Goal: Task Accomplishment & Management: Manage account settings

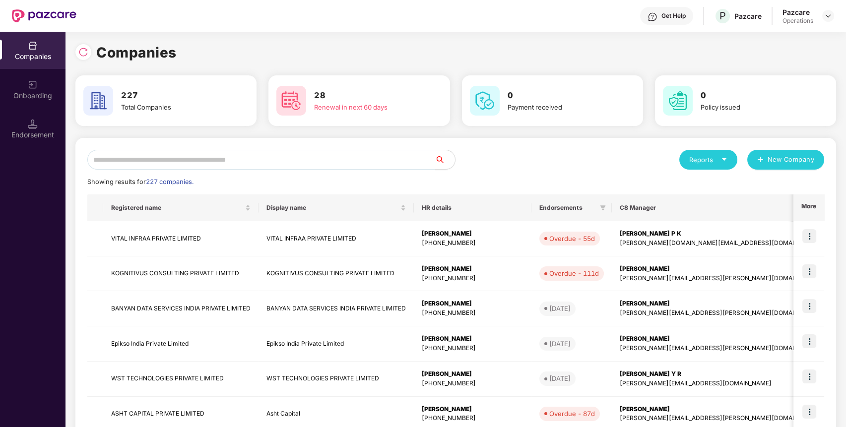
click at [177, 164] on input "text" at bounding box center [261, 160] width 348 height 20
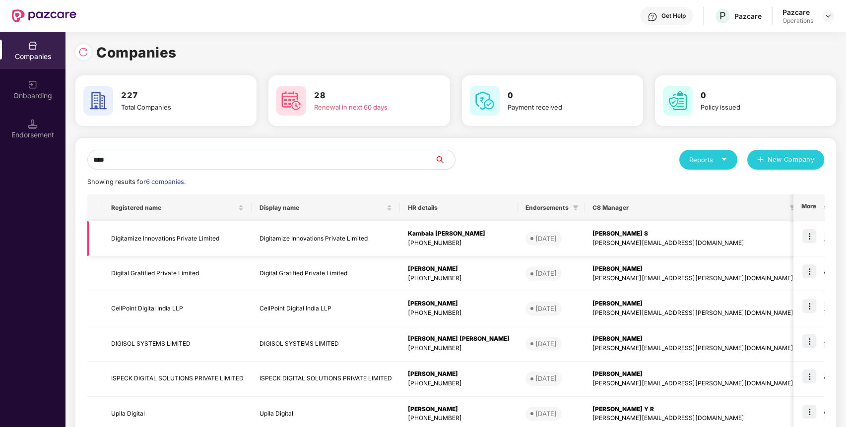
type input "****"
click at [131, 227] on td "Digitamize Innovations Private Limited" at bounding box center [177, 238] width 148 height 35
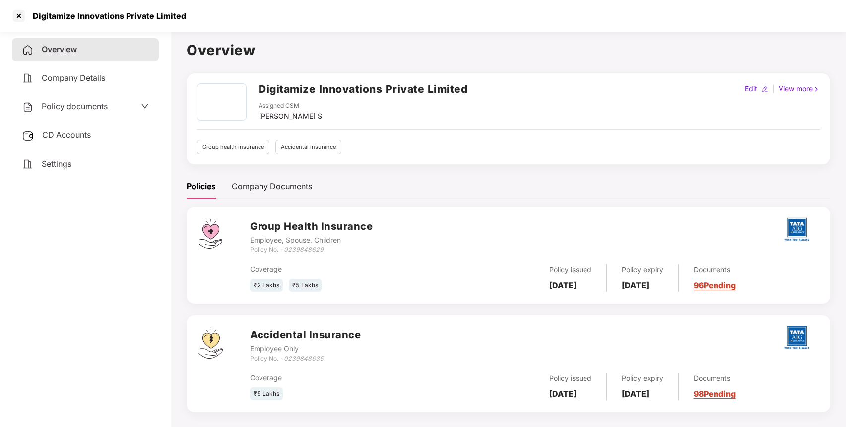
click at [90, 110] on span "Policy documents" at bounding box center [75, 106] width 66 height 10
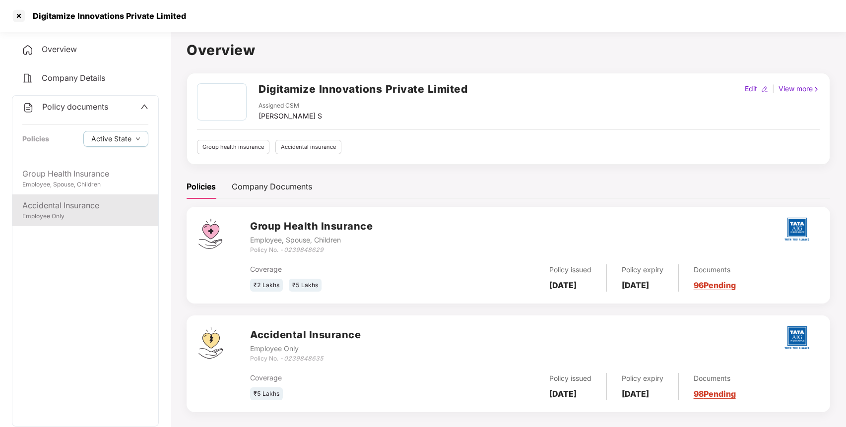
click at [74, 195] on div "Accidental Insurance Employee Only" at bounding box center [85, 210] width 146 height 32
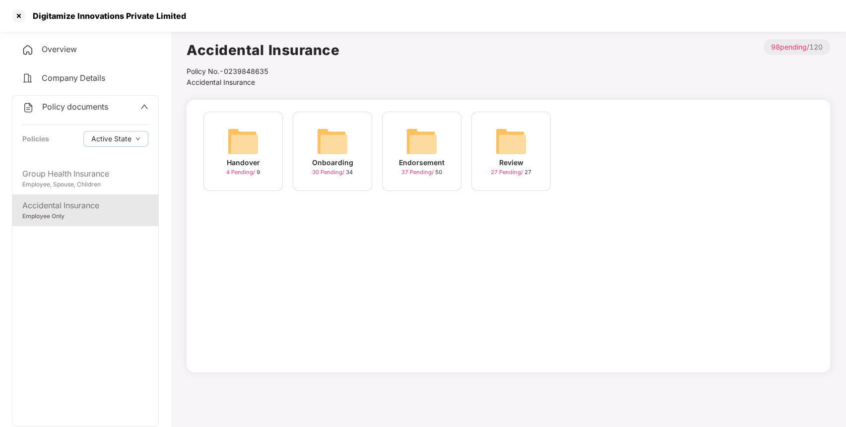
click at [430, 144] on img at bounding box center [422, 141] width 32 height 32
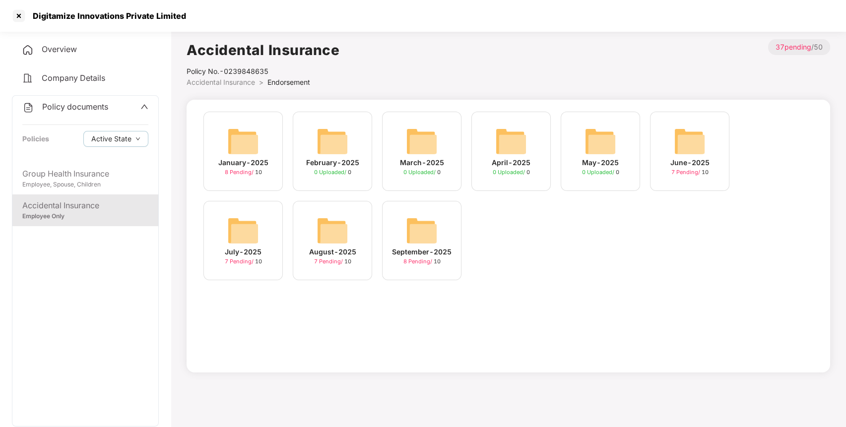
click at [414, 233] on img at bounding box center [422, 231] width 32 height 32
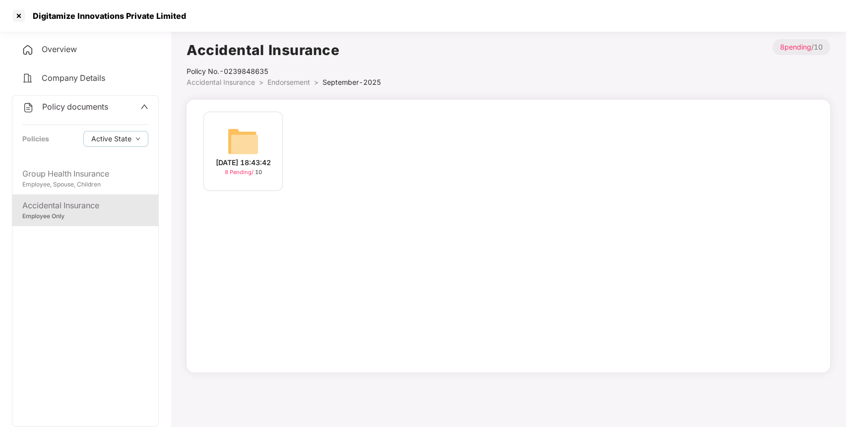
click at [251, 142] on img at bounding box center [243, 141] width 32 height 32
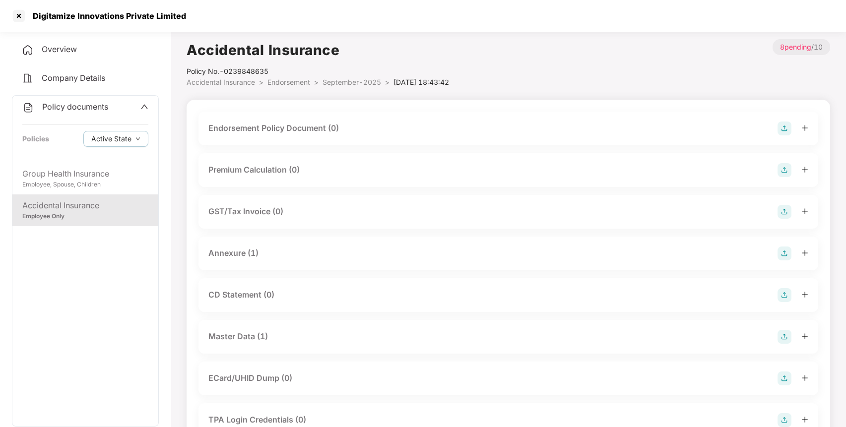
click at [776, 126] on div "Endorsement Policy Document (0)" at bounding box center [508, 129] width 600 height 14
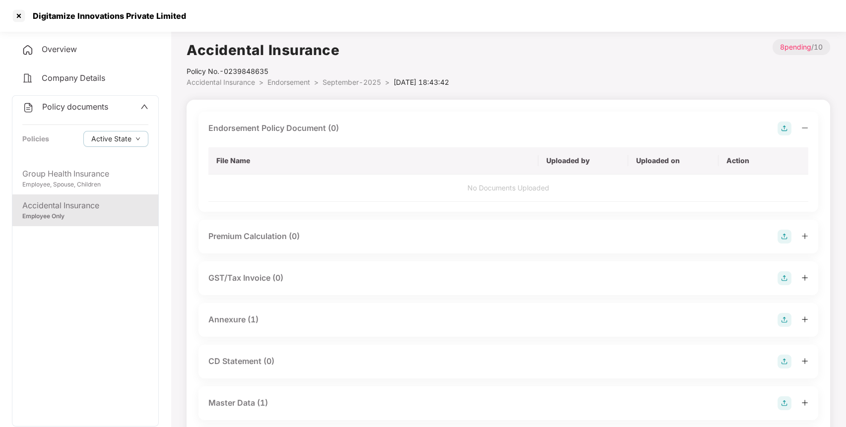
click at [785, 128] on img at bounding box center [784, 129] width 14 height 14
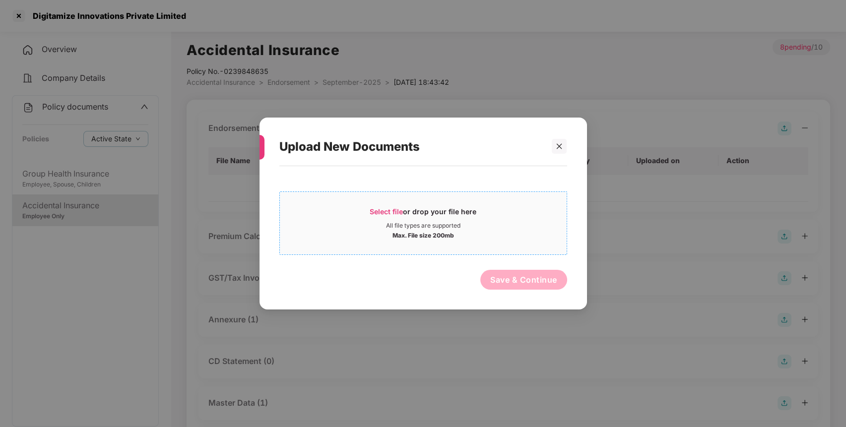
click at [378, 214] on span "Select file" at bounding box center [385, 211] width 33 height 8
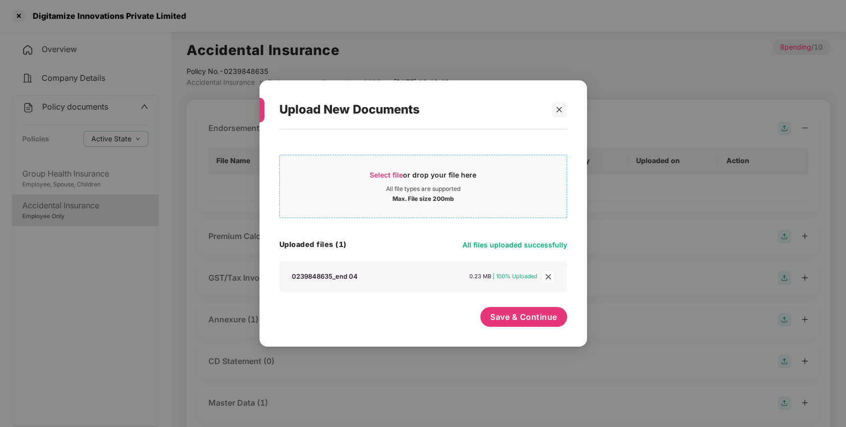
click at [394, 167] on span "Select file or drop your file here All file types are supported Max. File size …" at bounding box center [423, 187] width 287 height 48
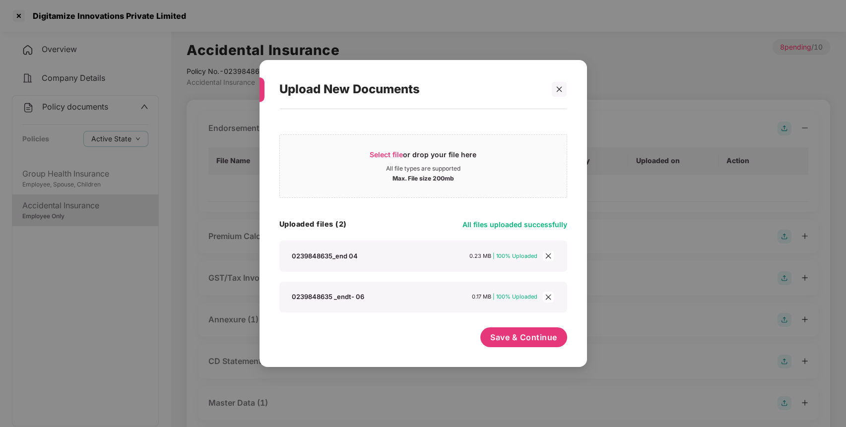
click at [551, 250] on span "close" at bounding box center [548, 255] width 11 height 11
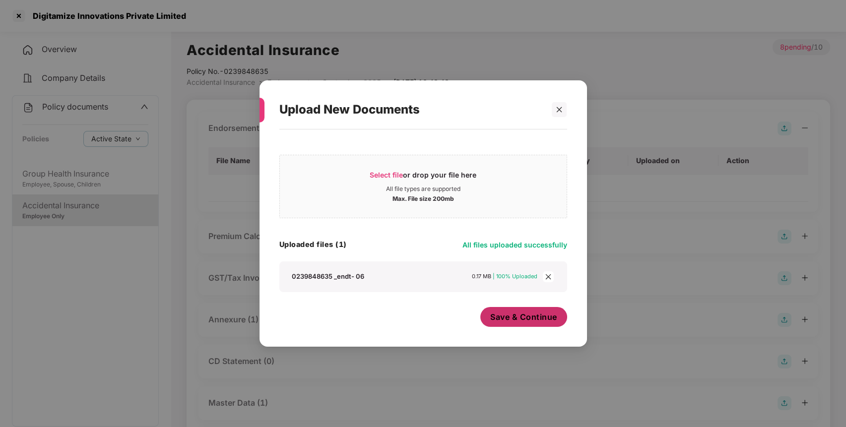
click at [521, 320] on span "Save & Continue" at bounding box center [523, 316] width 67 height 11
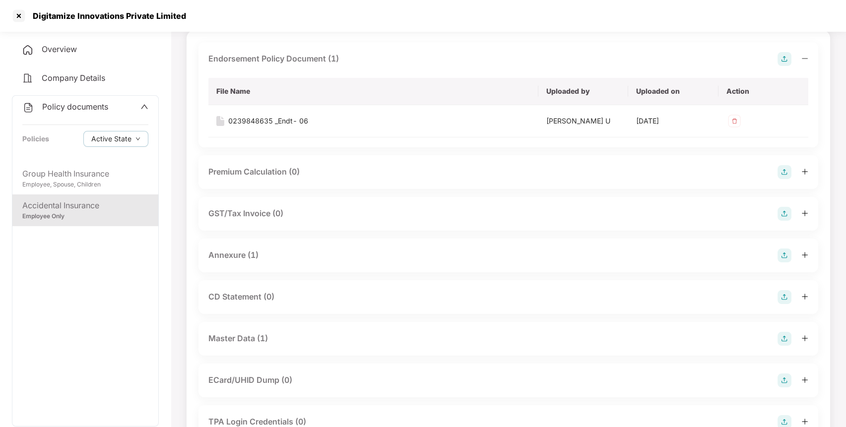
scroll to position [71, 0]
click at [20, 17] on div at bounding box center [19, 16] width 16 height 16
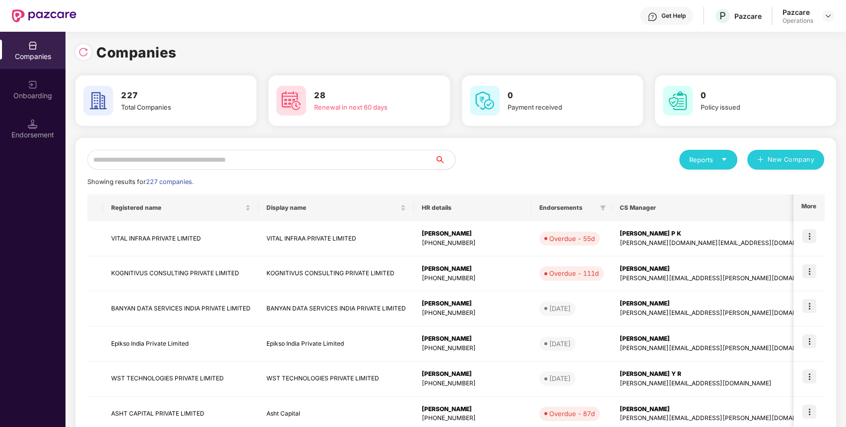
scroll to position [0, 0]
click at [181, 164] on input "text" at bounding box center [261, 160] width 348 height 20
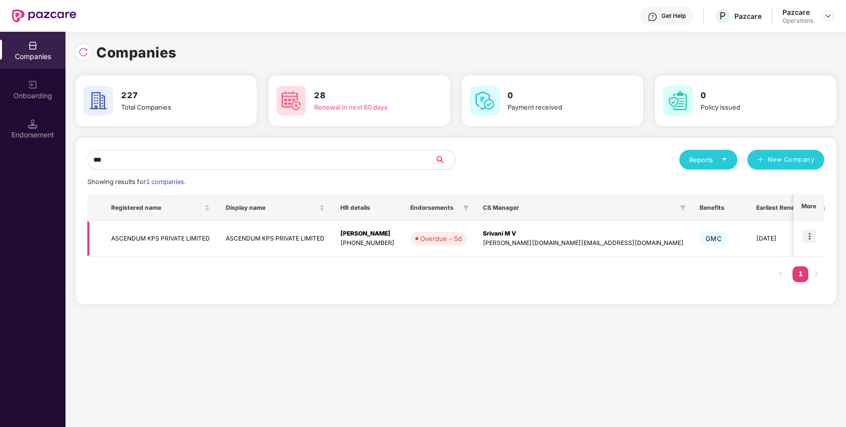
type input "***"
click at [805, 236] on img at bounding box center [809, 236] width 14 height 14
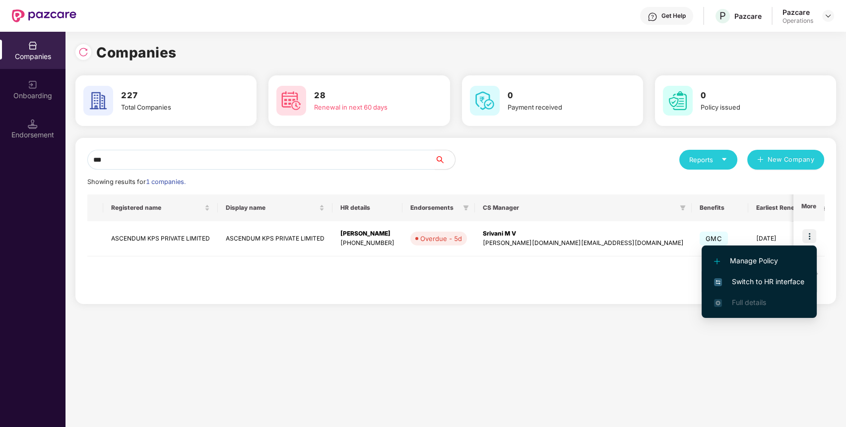
click at [748, 282] on span "Switch to HR interface" at bounding box center [759, 281] width 90 height 11
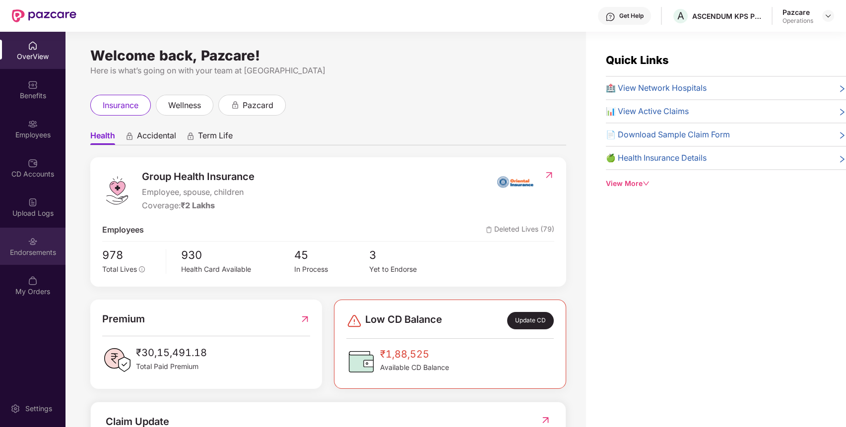
click at [38, 250] on div "Endorsements" at bounding box center [32, 252] width 65 height 10
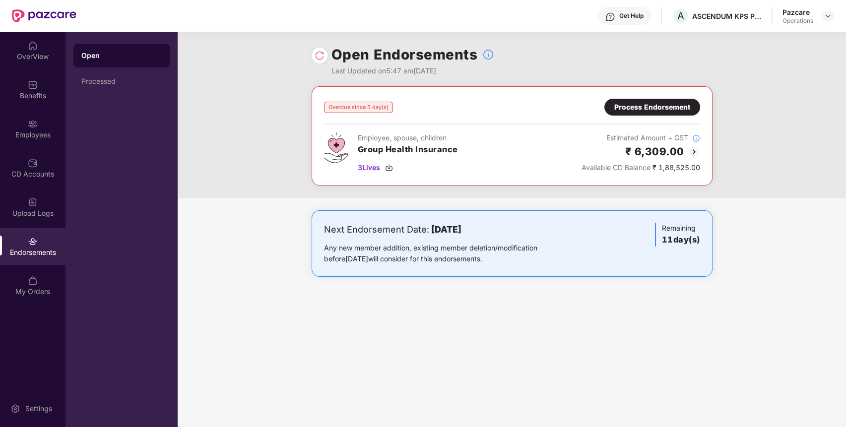
click at [694, 152] on img at bounding box center [694, 152] width 12 height 12
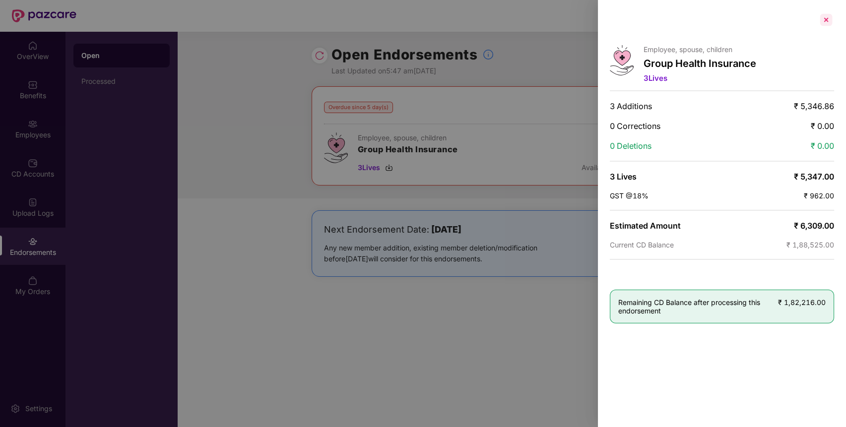
click at [821, 16] on div at bounding box center [826, 20] width 16 height 16
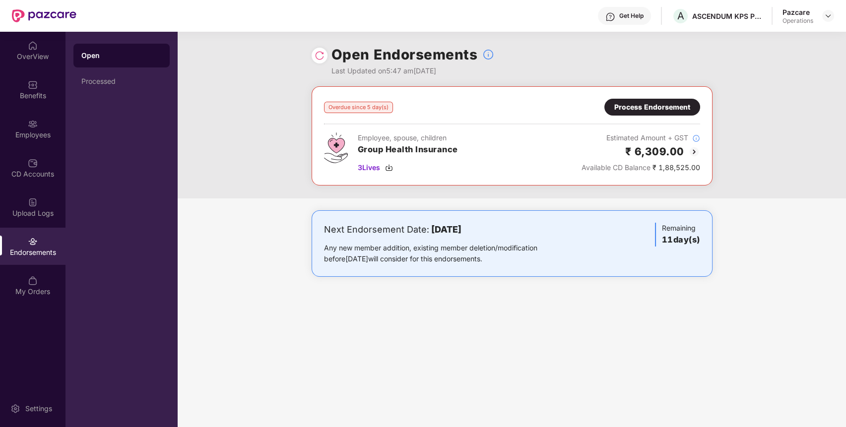
click at [323, 56] on img at bounding box center [319, 56] width 10 height 10
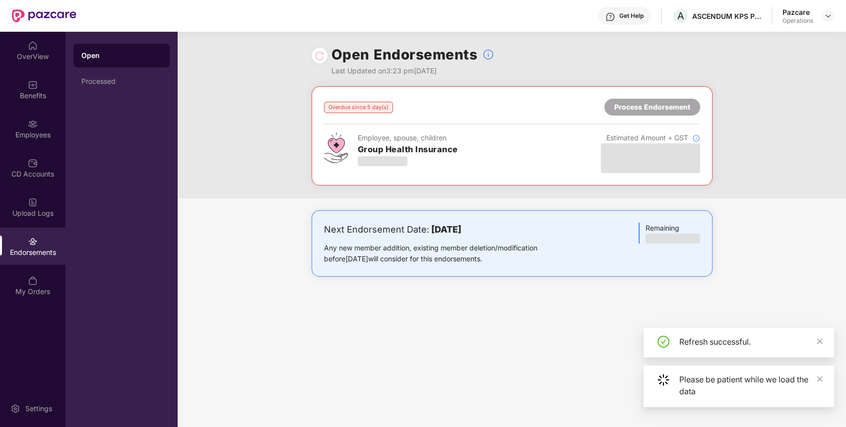
click at [423, 214] on div "Next Endorsement Date: [DATE] Any new member addition, existing member deletion…" at bounding box center [511, 243] width 401 height 66
click at [421, 207] on div "Overdue since 5 day(s) Process Endorsement Employee, spouse, children Group Hea…" at bounding box center [512, 191] width 668 height 210
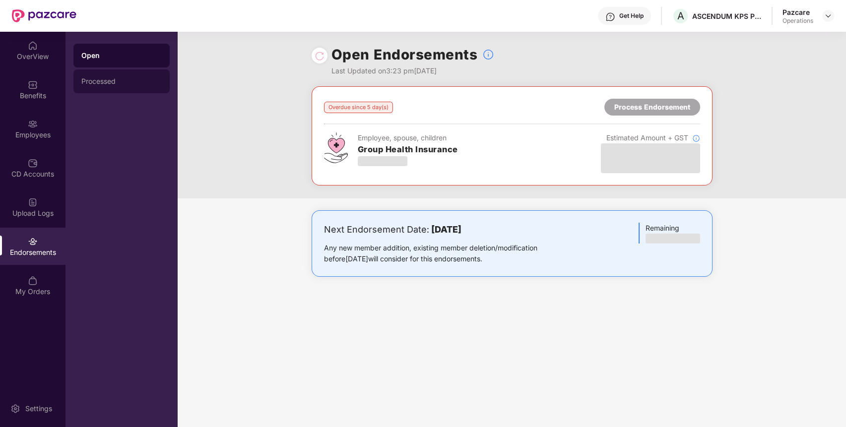
click at [100, 72] on div "Processed" at bounding box center [121, 81] width 96 height 24
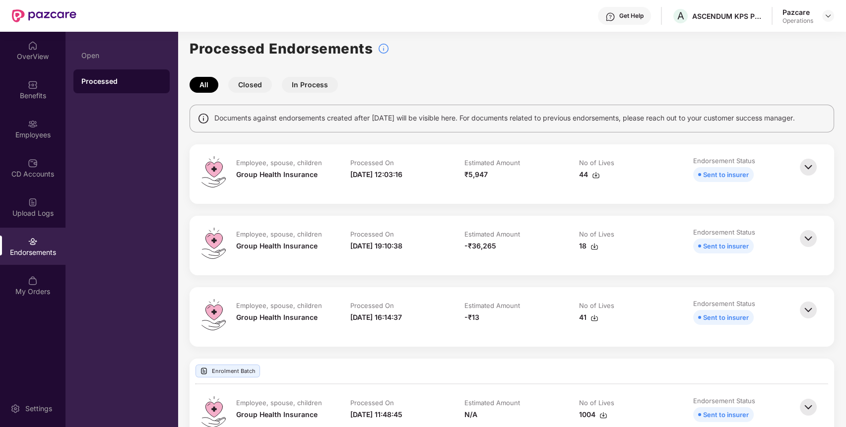
scroll to position [4, 0]
click at [115, 83] on div "Processed" at bounding box center [121, 81] width 80 height 10
click at [35, 241] on img at bounding box center [33, 242] width 10 height 10
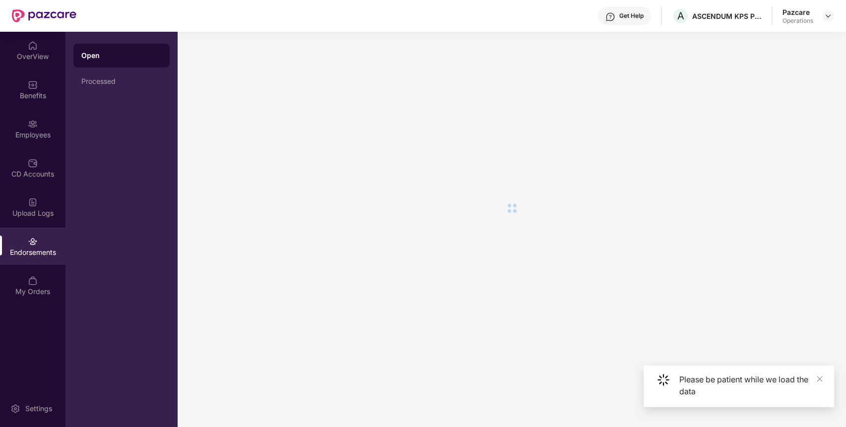
scroll to position [0, 0]
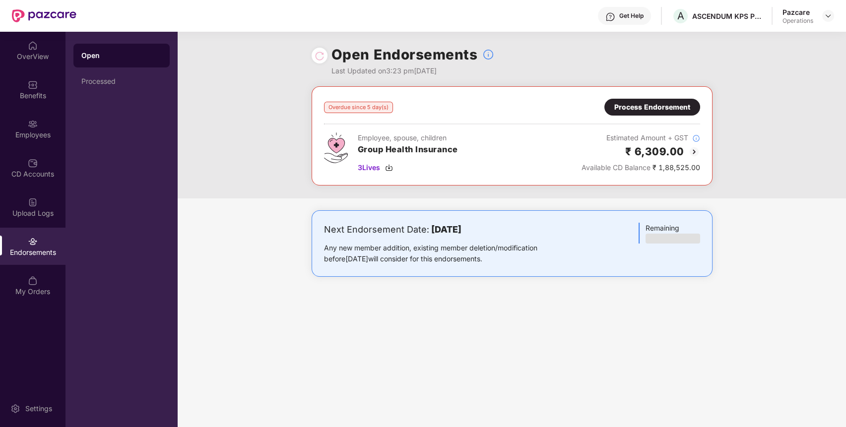
click at [695, 149] on img at bounding box center [694, 152] width 12 height 12
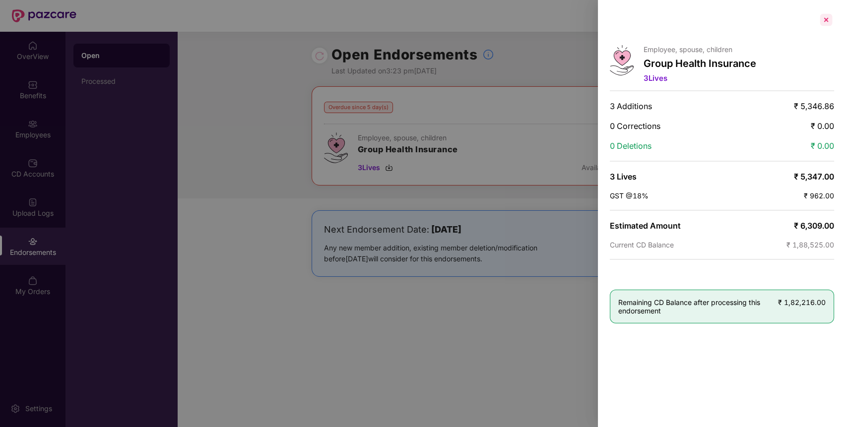
click at [821, 12] on div at bounding box center [826, 20] width 16 height 16
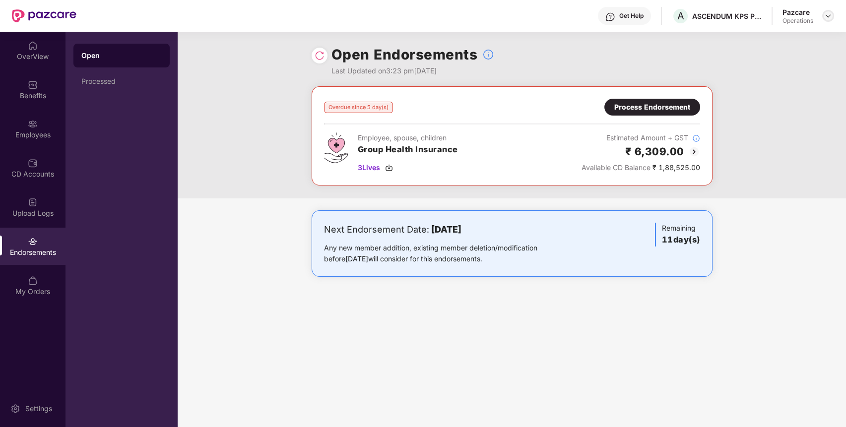
click at [832, 18] on div at bounding box center [828, 16] width 12 height 12
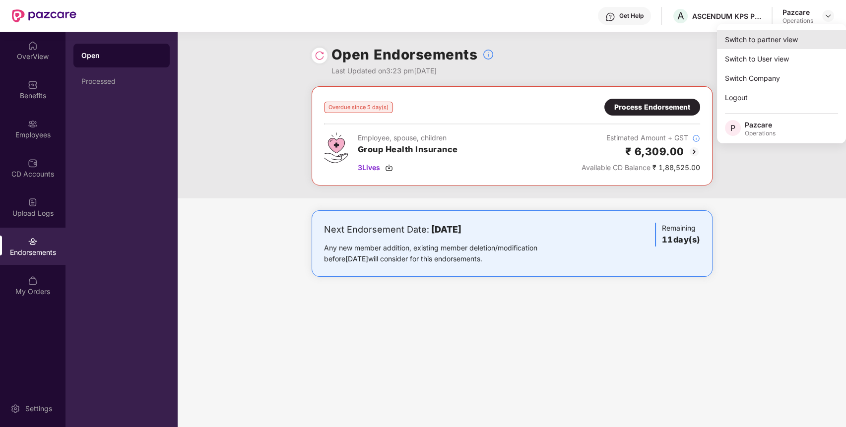
click at [775, 34] on div "Switch to partner view" at bounding box center [781, 39] width 129 height 19
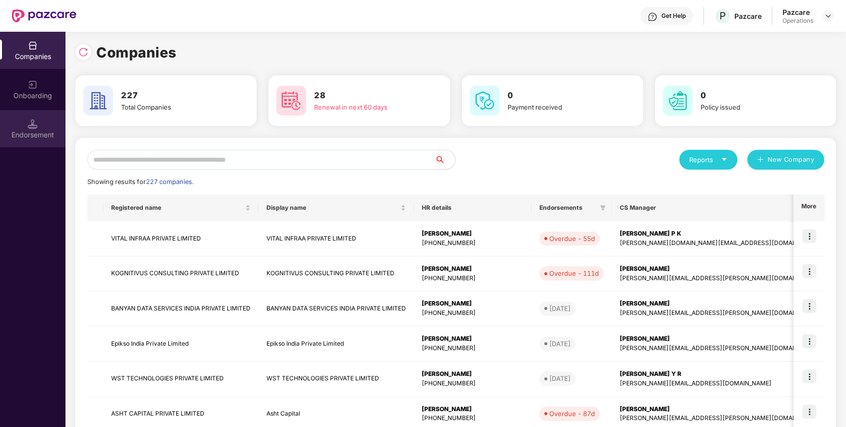
click at [28, 131] on div "Endorsement" at bounding box center [32, 135] width 65 height 10
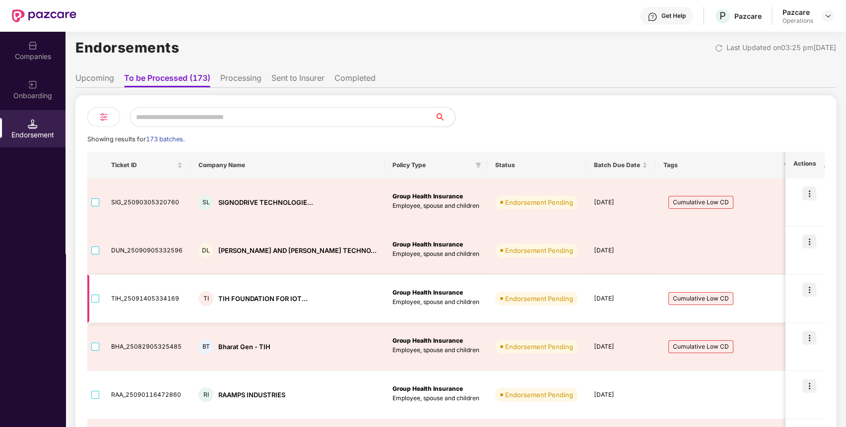
scroll to position [10, 0]
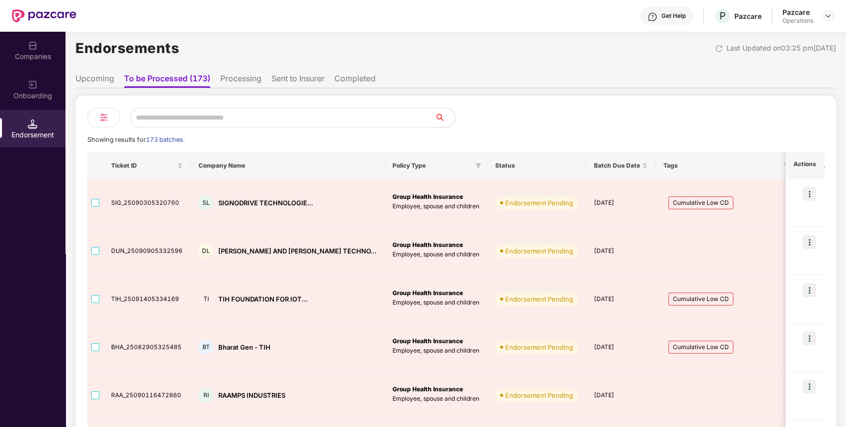
click at [33, 54] on div "Companies" at bounding box center [32, 57] width 65 height 10
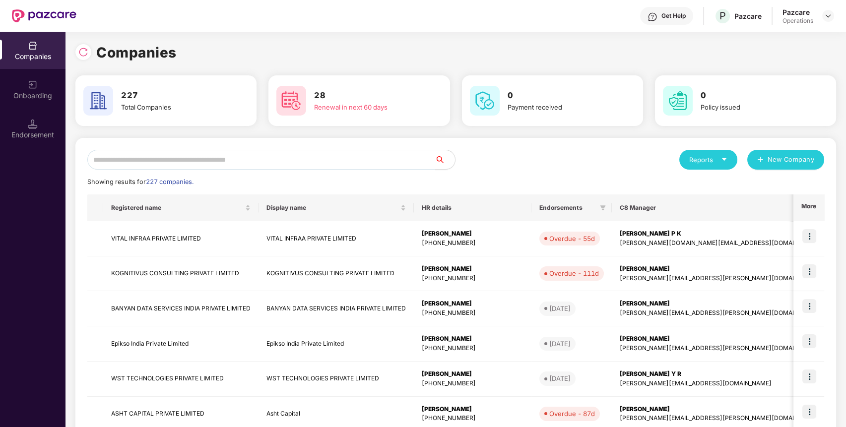
click at [180, 156] on input "text" at bounding box center [261, 160] width 348 height 20
type input "*"
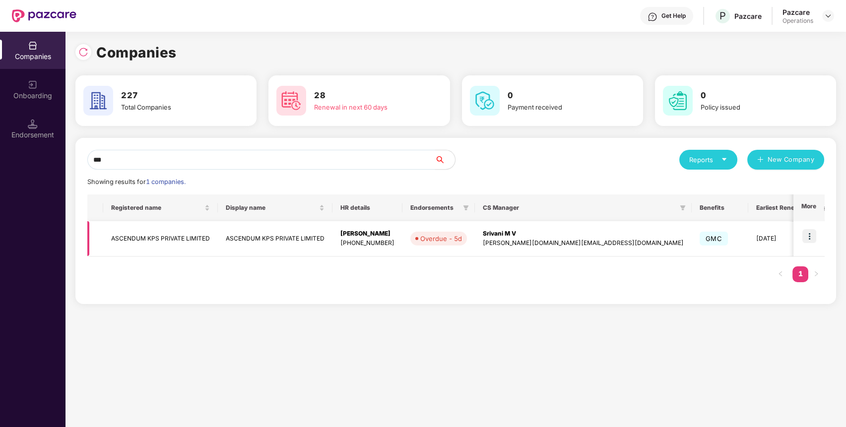
type input "***"
click at [166, 237] on td "ASCENDUM KPS PRIVATE LIMITED" at bounding box center [160, 238] width 115 height 35
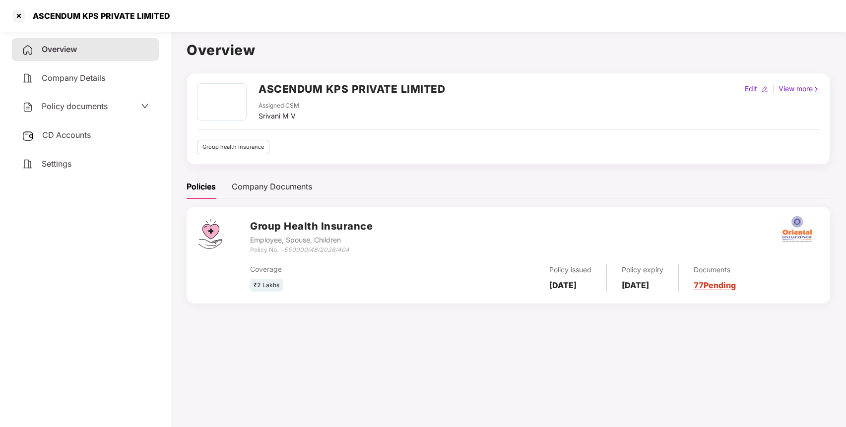
click at [85, 114] on div "Policy documents" at bounding box center [85, 106] width 147 height 23
click at [78, 108] on span "Policy documents" at bounding box center [75, 106] width 66 height 10
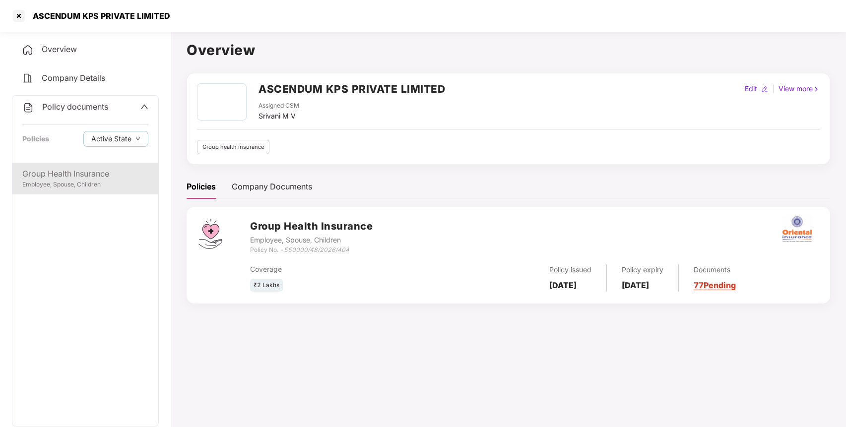
click at [65, 180] on div "Employee, Spouse, Children" at bounding box center [85, 184] width 126 height 9
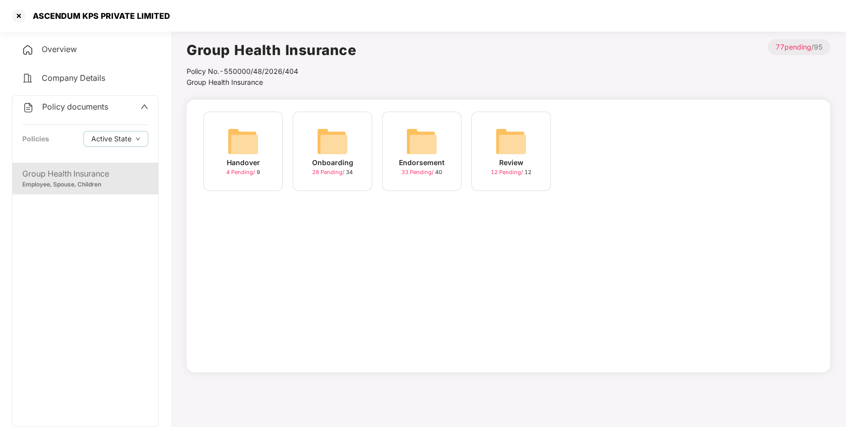
click at [444, 153] on div "Endorsement 33 Pending / 40" at bounding box center [421, 151] width 79 height 79
click at [421, 142] on img at bounding box center [422, 141] width 32 height 32
click at [73, 179] on div "Group Health Insurance" at bounding box center [85, 174] width 126 height 12
click at [509, 141] on img at bounding box center [511, 141] width 32 height 32
click at [513, 137] on img at bounding box center [511, 141] width 32 height 32
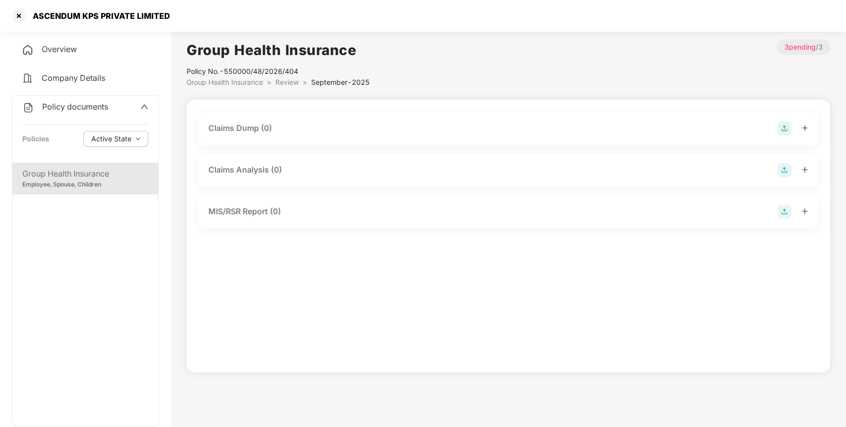
click at [251, 82] on span "Group Health Insurance" at bounding box center [224, 82] width 76 height 8
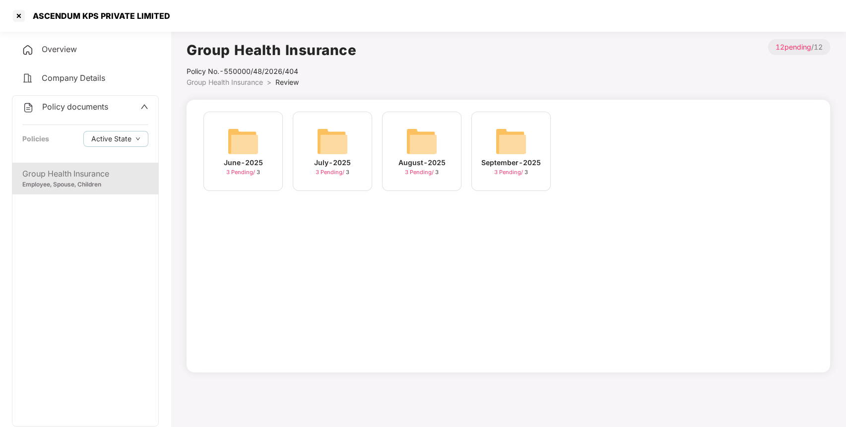
click at [225, 79] on span "Group Health Insurance" at bounding box center [224, 82] width 76 height 8
click at [423, 137] on img at bounding box center [422, 141] width 32 height 32
click at [289, 85] on span "Endorsement" at bounding box center [296, 82] width 43 height 8
click at [509, 143] on img at bounding box center [511, 141] width 32 height 32
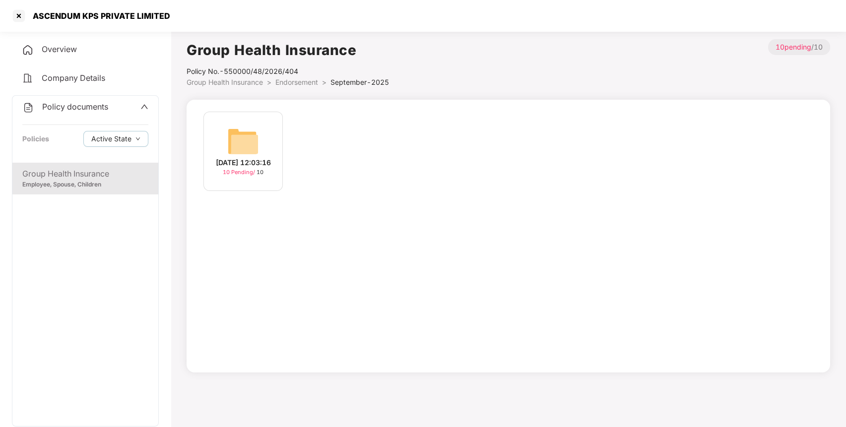
click at [241, 140] on img at bounding box center [243, 141] width 32 height 32
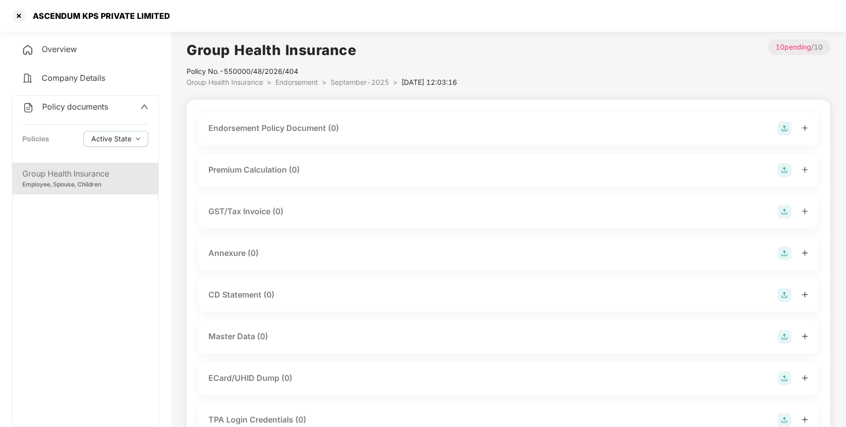
click at [784, 126] on img at bounding box center [784, 129] width 14 height 14
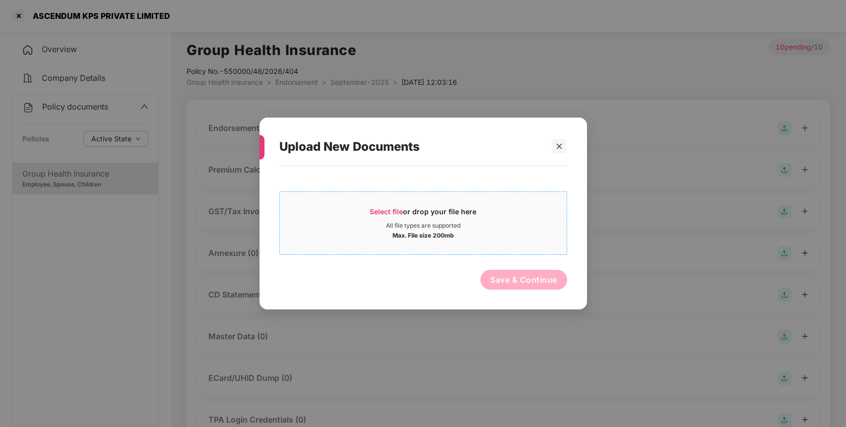
click at [383, 212] on span "Select file" at bounding box center [385, 211] width 33 height 8
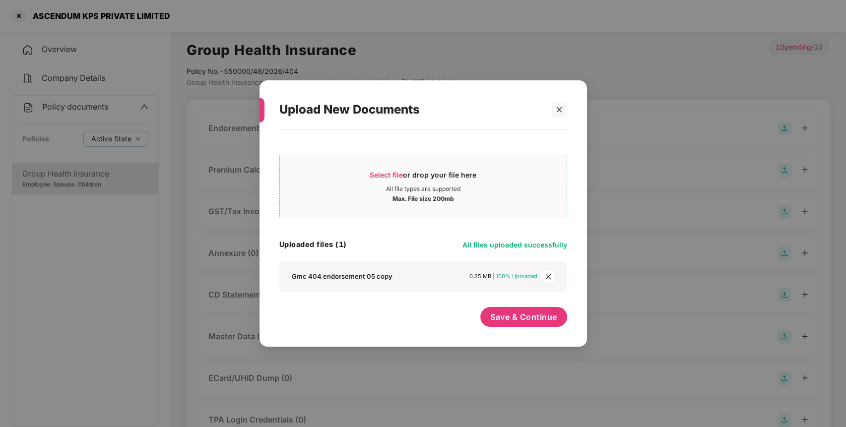
click at [389, 165] on span "Select file or drop your file here All file types are supported Max. File size …" at bounding box center [423, 187] width 287 height 48
click at [524, 311] on span "Save & Continue" at bounding box center [523, 316] width 67 height 11
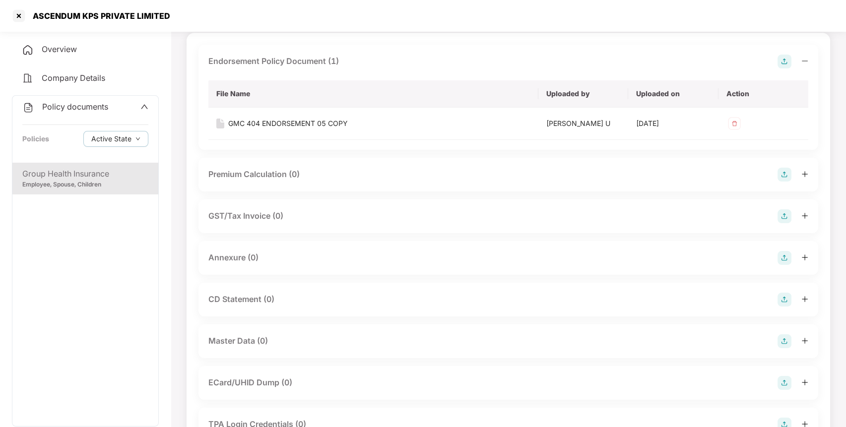
scroll to position [67, 0]
click at [785, 253] on img at bounding box center [784, 257] width 14 height 14
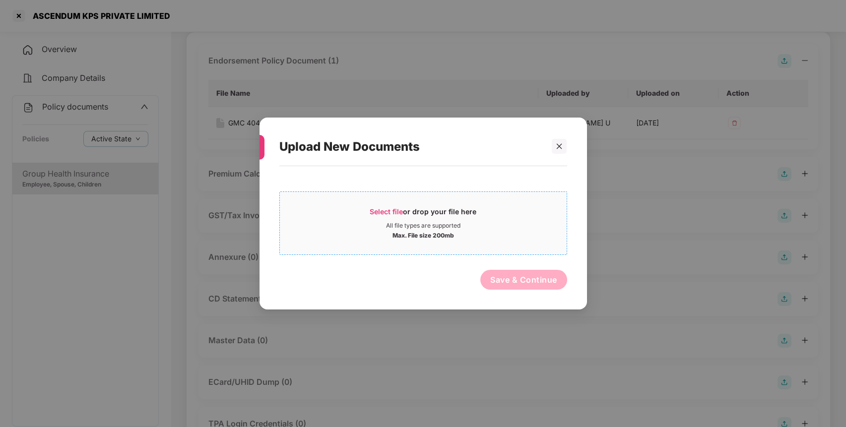
click at [381, 203] on span "Select file or drop your file here All file types are supported Max. File size …" at bounding box center [423, 223] width 287 height 48
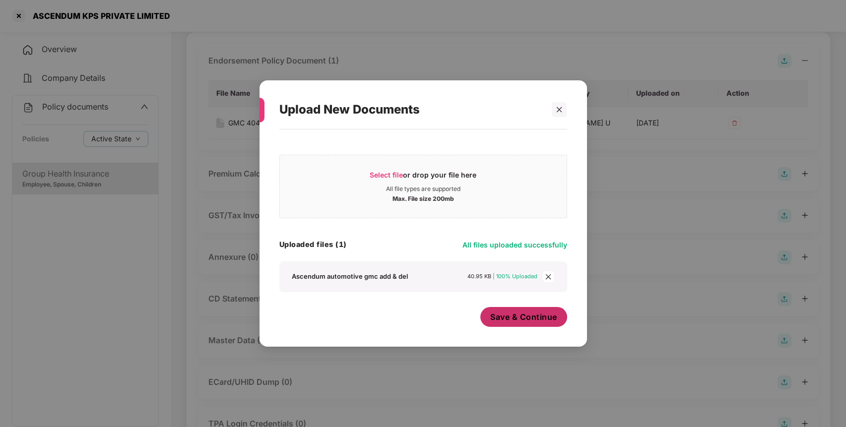
click at [504, 308] on button "Save & Continue" at bounding box center [523, 317] width 87 height 20
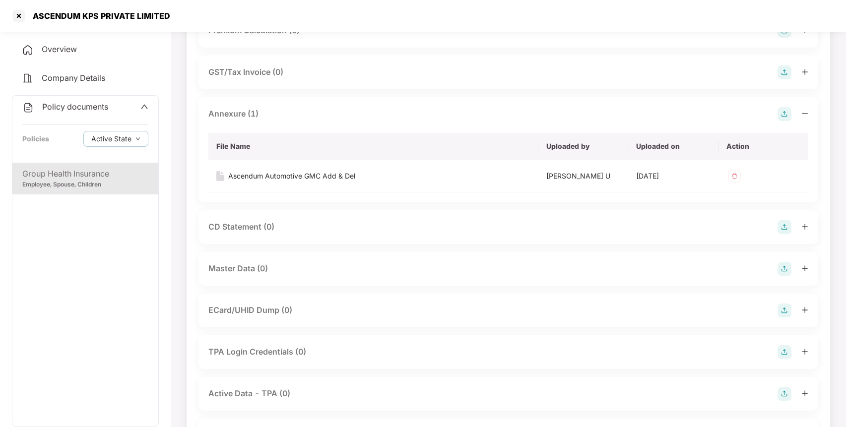
scroll to position [234, 0]
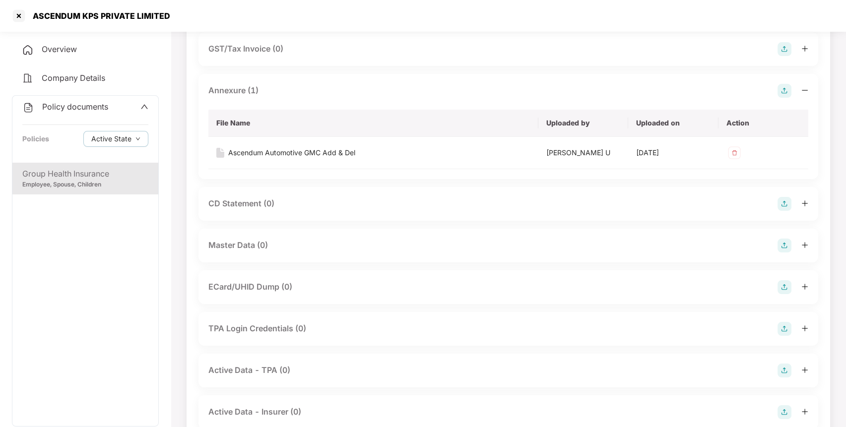
click at [783, 246] on img at bounding box center [784, 246] width 14 height 14
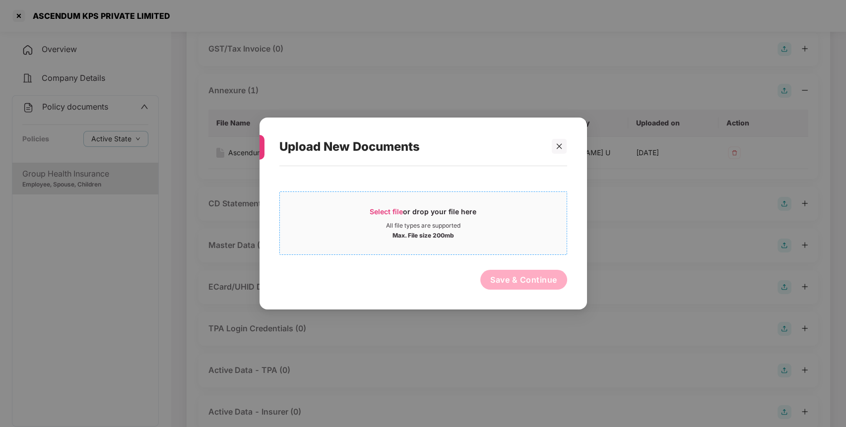
click at [388, 213] on span "Select file" at bounding box center [385, 211] width 33 height 8
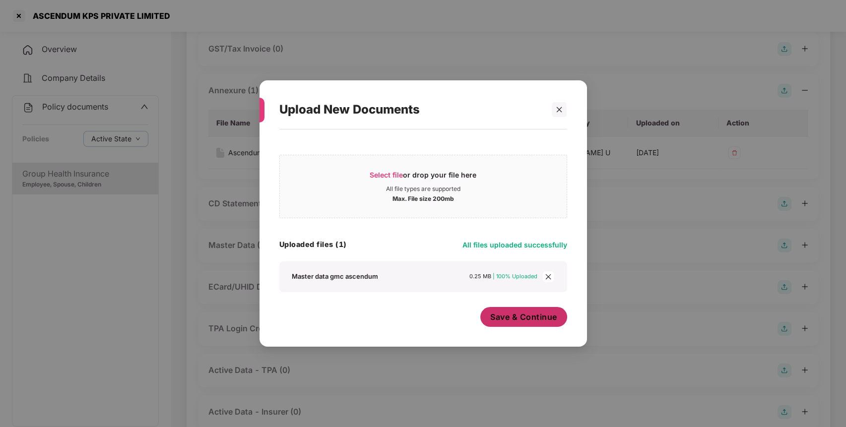
click at [528, 317] on span "Save & Continue" at bounding box center [523, 316] width 67 height 11
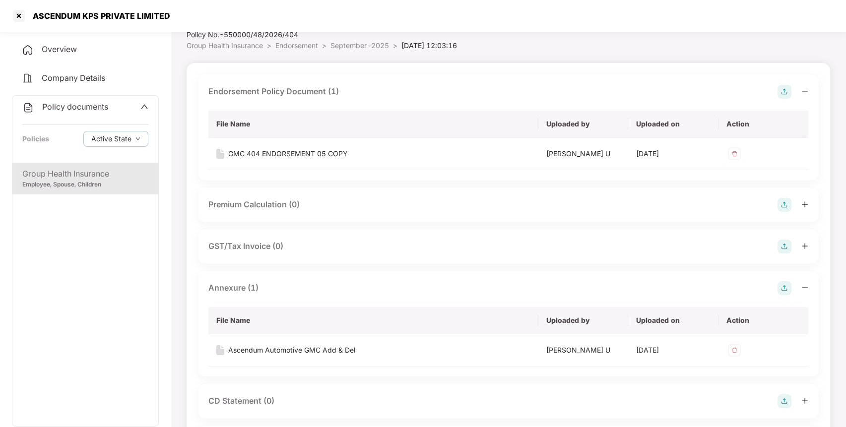
scroll to position [0, 0]
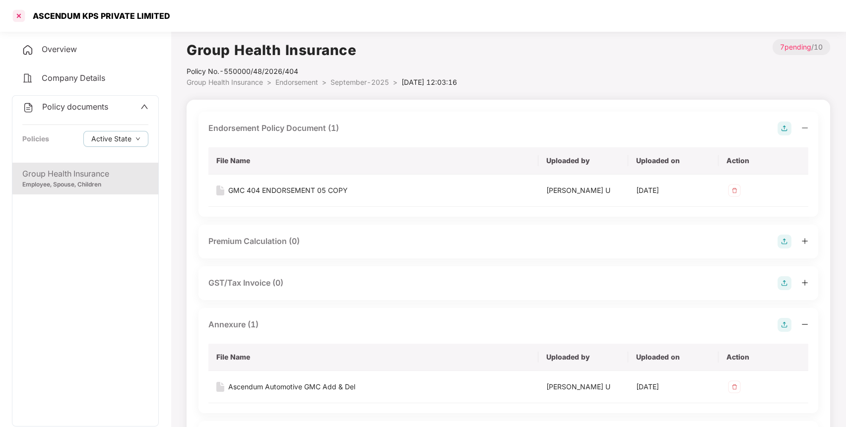
click at [15, 18] on div at bounding box center [19, 16] width 16 height 16
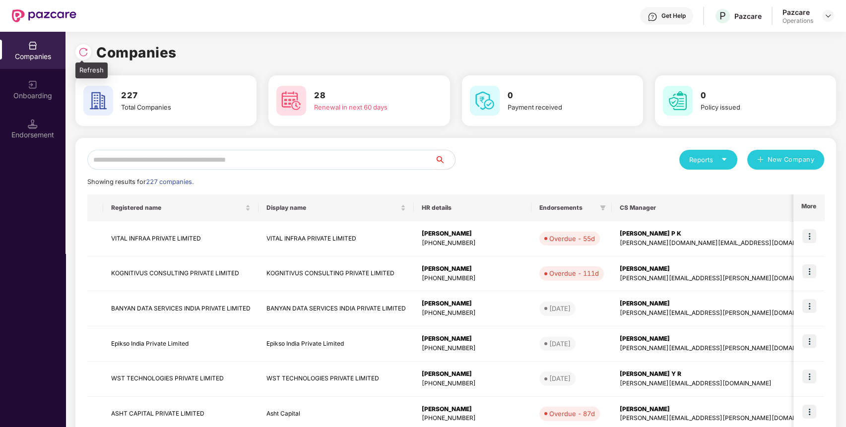
click at [80, 52] on img at bounding box center [83, 52] width 10 height 10
click at [275, 159] on input "text" at bounding box center [261, 160] width 348 height 20
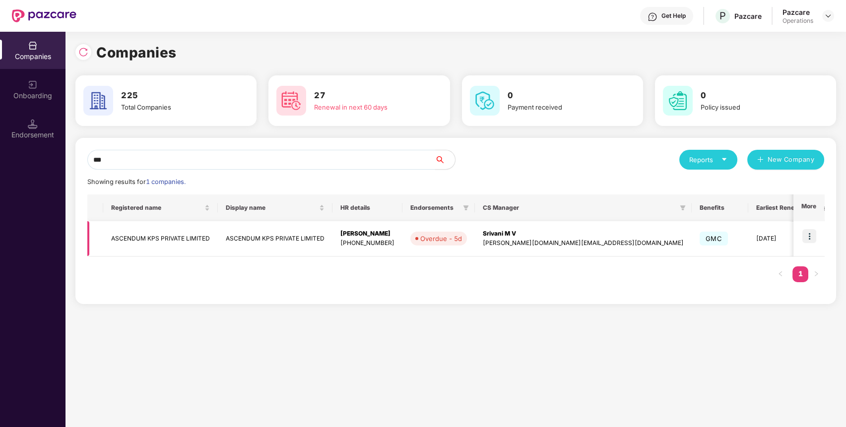
type input "***"
click at [132, 240] on td "ASCENDUM KPS PRIVATE LIMITED" at bounding box center [160, 238] width 115 height 35
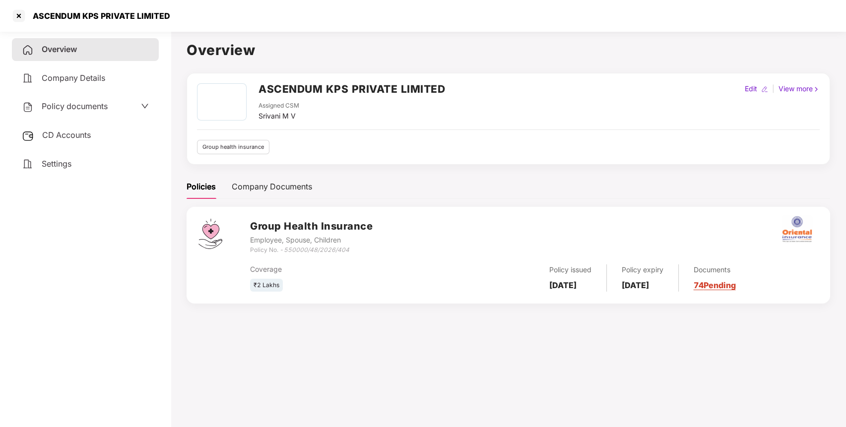
click at [65, 130] on span "CD Accounts" at bounding box center [66, 135] width 49 height 10
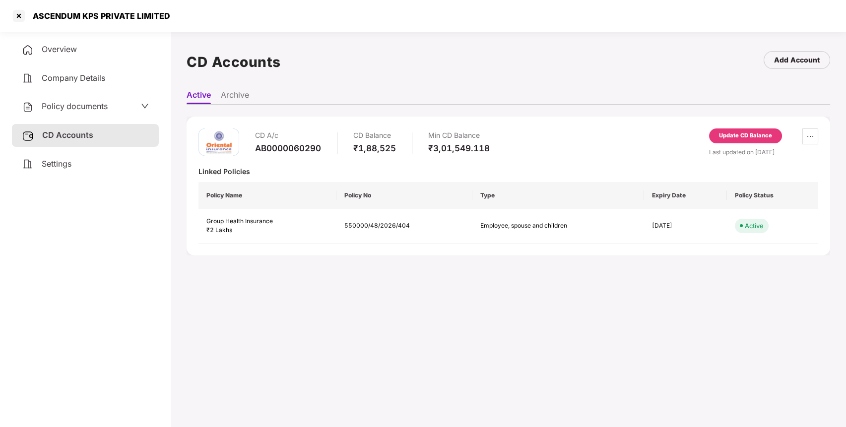
click at [734, 139] on div "Update CD Balance" at bounding box center [745, 135] width 53 height 9
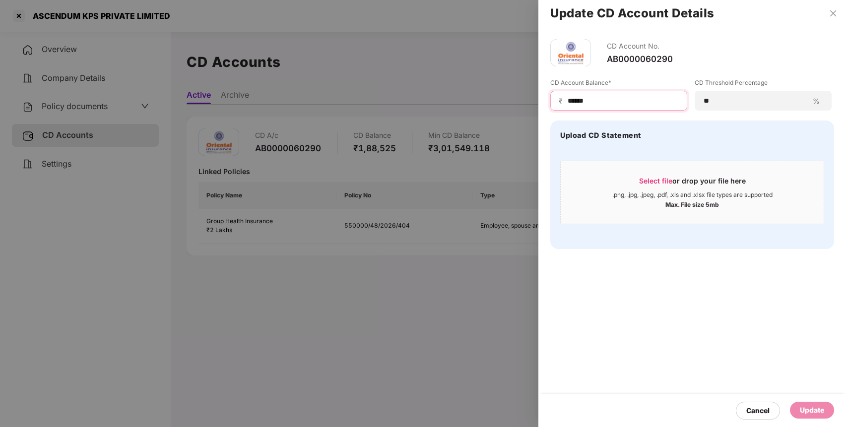
click at [573, 100] on input "******" at bounding box center [622, 101] width 112 height 10
click at [611, 99] on input "******" at bounding box center [622, 101] width 112 height 10
type input "******"
click at [814, 405] on div "Update" at bounding box center [811, 410] width 24 height 11
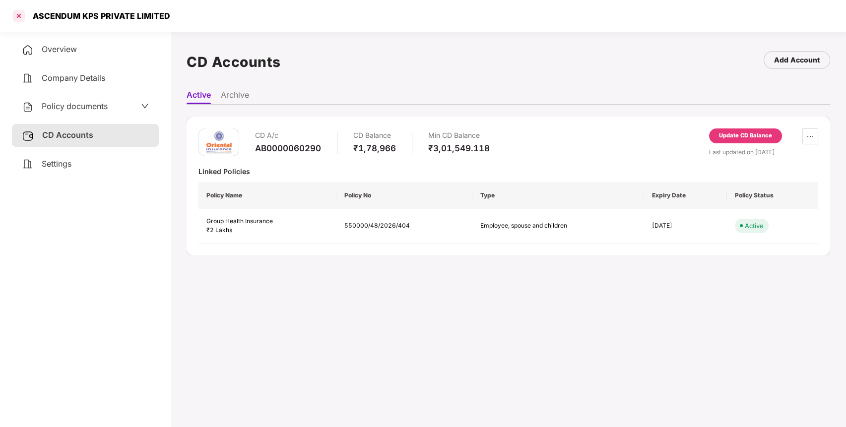
click at [17, 15] on div at bounding box center [19, 16] width 16 height 16
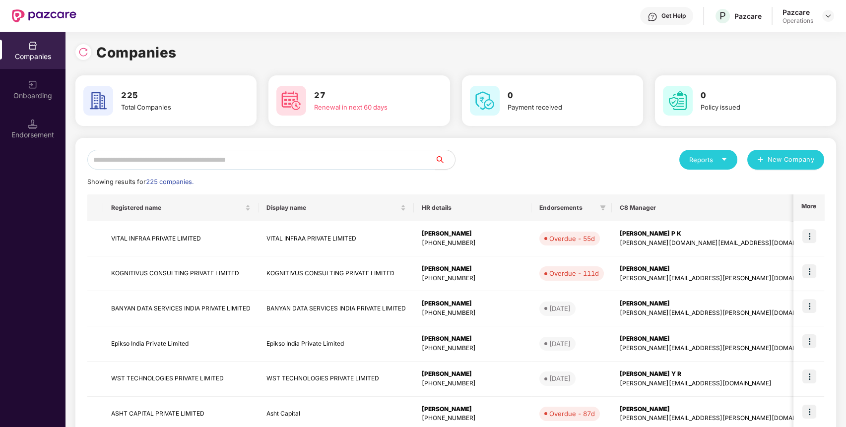
click at [181, 159] on input "text" at bounding box center [261, 160] width 348 height 20
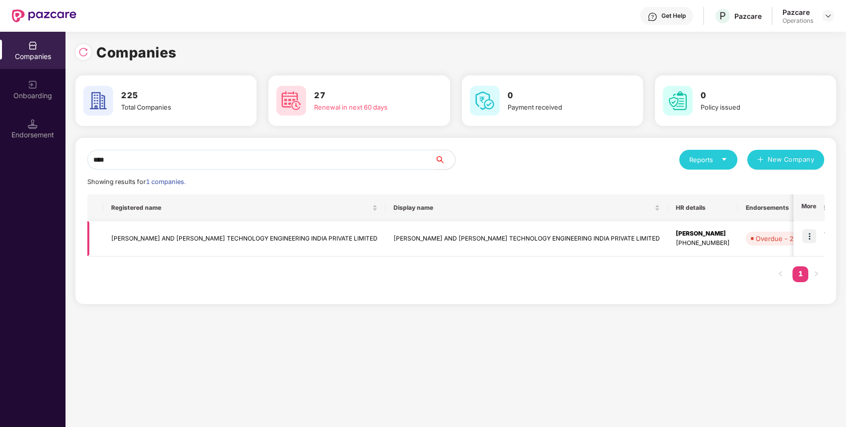
type input "****"
click at [808, 233] on img at bounding box center [809, 236] width 14 height 14
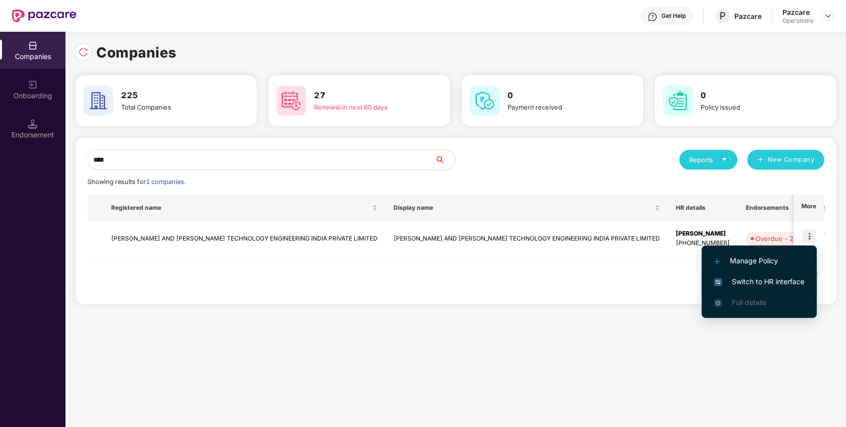
click at [752, 278] on span "Switch to HR interface" at bounding box center [759, 281] width 90 height 11
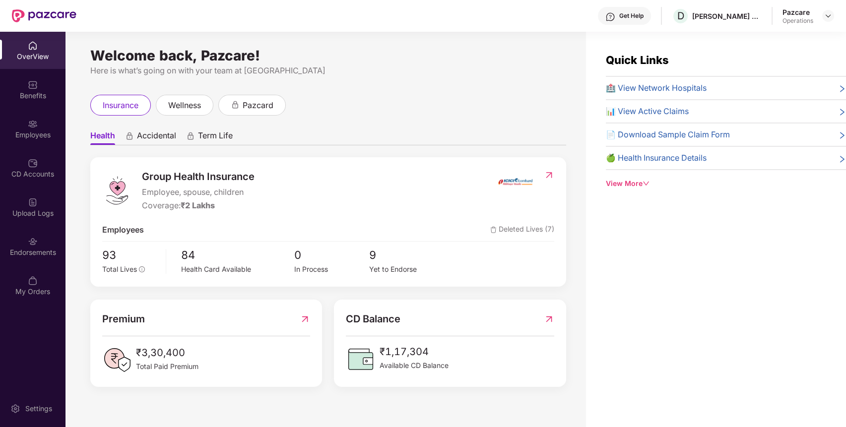
click at [36, 242] on img at bounding box center [33, 242] width 10 height 10
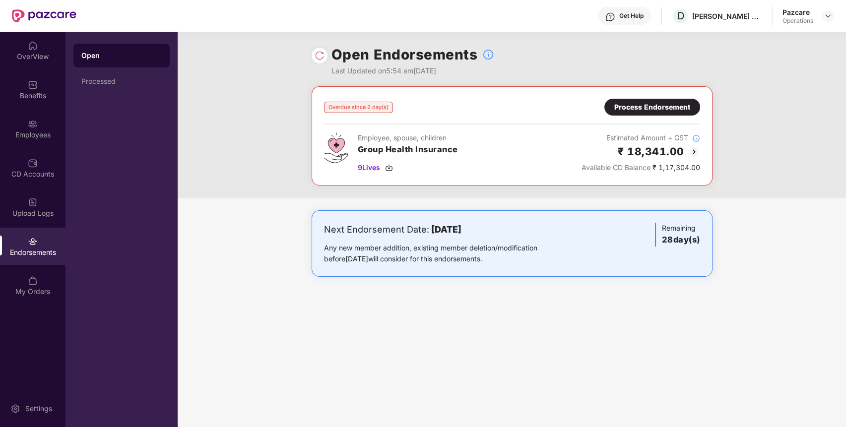
click at [695, 149] on img at bounding box center [694, 152] width 12 height 12
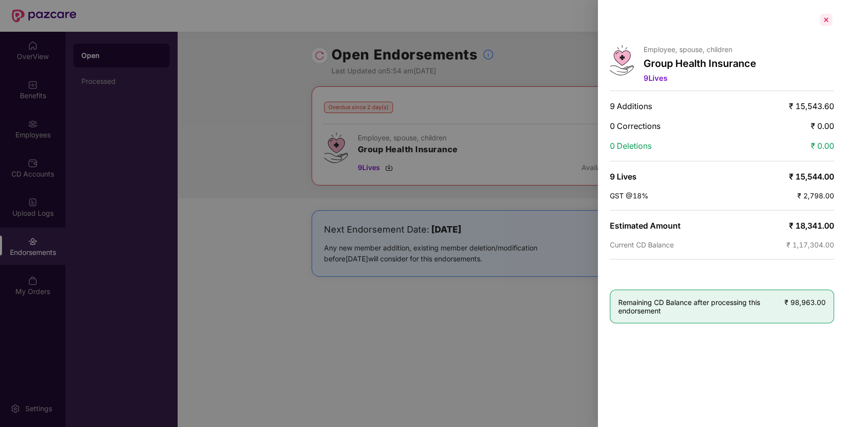
click at [825, 22] on div at bounding box center [826, 20] width 16 height 16
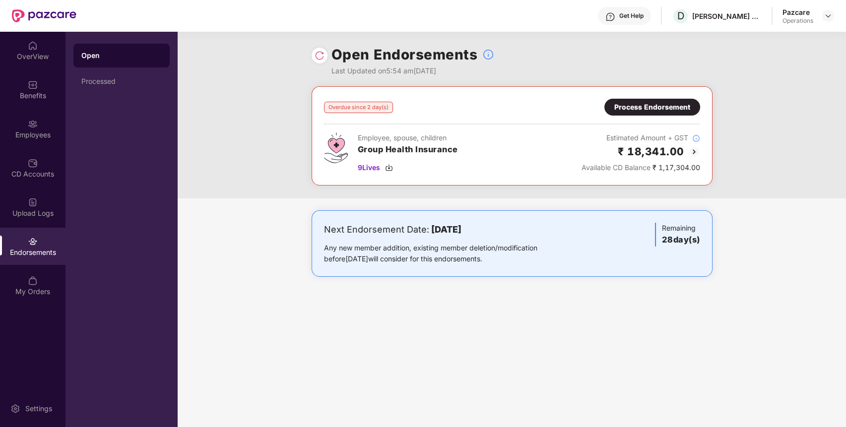
click at [644, 111] on div "Process Endorsement" at bounding box center [652, 107] width 76 height 11
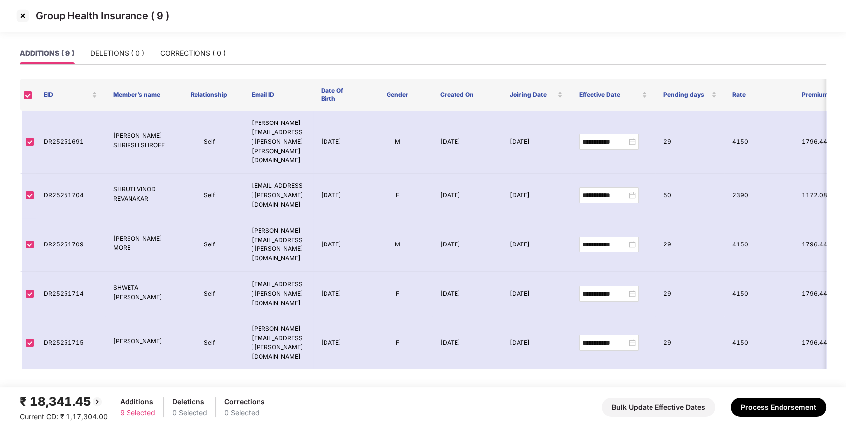
click at [28, 16] on img at bounding box center [23, 16] width 16 height 16
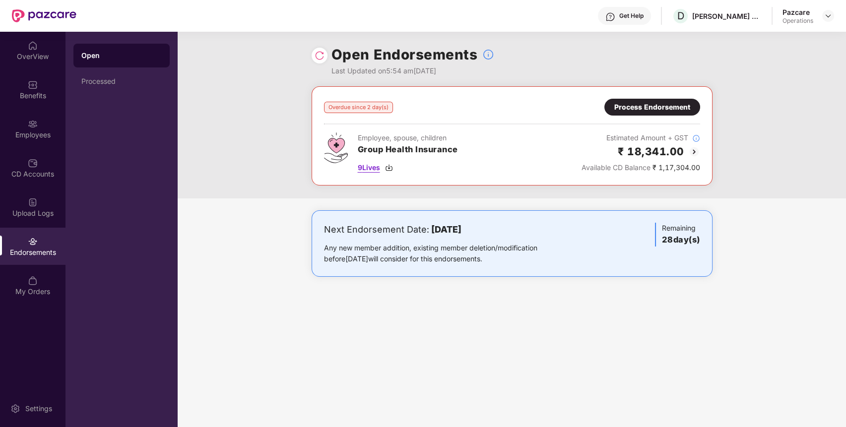
click at [394, 166] on div "9 Lives" at bounding box center [408, 167] width 100 height 11
click at [694, 150] on img at bounding box center [694, 152] width 12 height 12
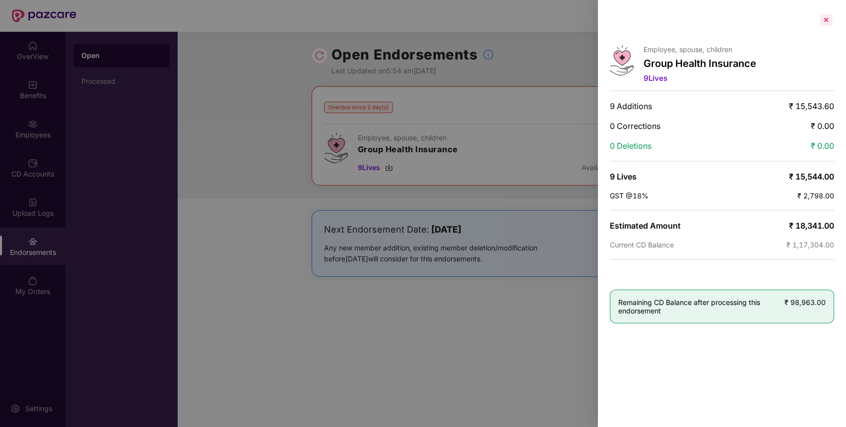
click at [827, 16] on div at bounding box center [826, 20] width 16 height 16
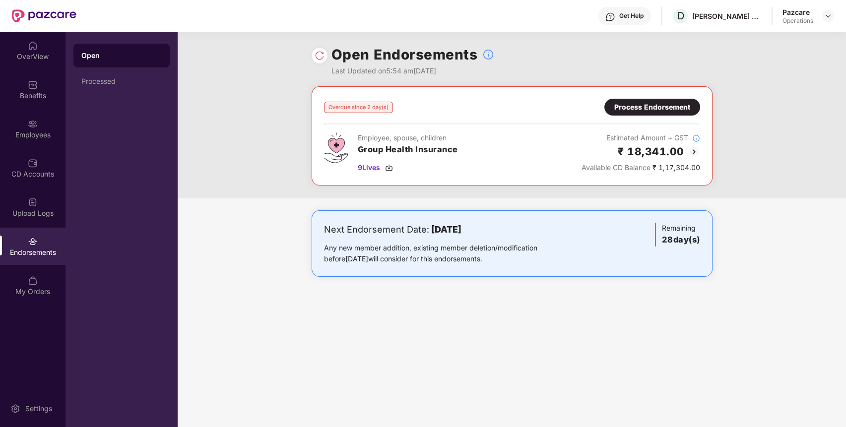
click at [653, 103] on div "Process Endorsement" at bounding box center [652, 107] width 76 height 11
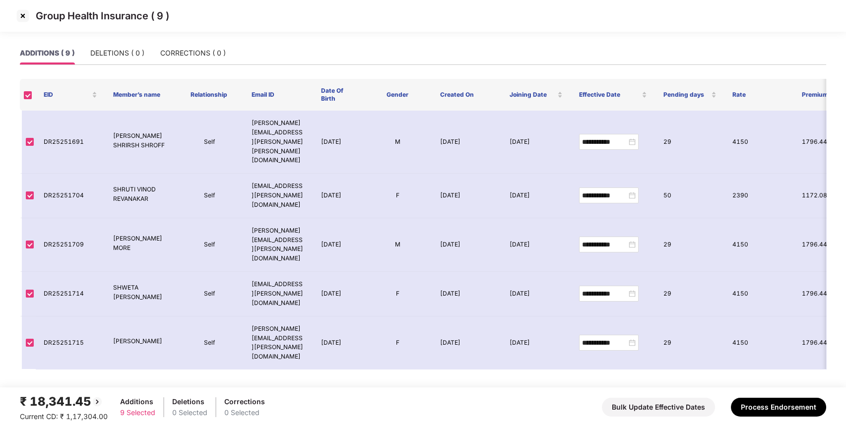
click at [23, 13] on img at bounding box center [23, 16] width 16 height 16
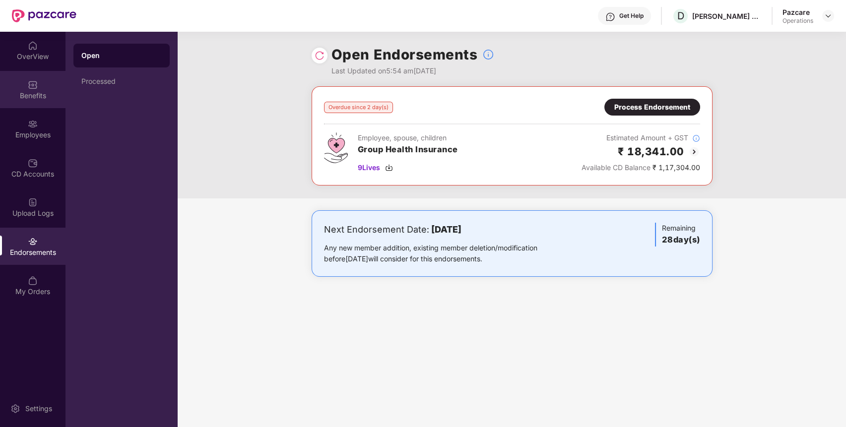
click at [40, 93] on div "Benefits" at bounding box center [32, 96] width 65 height 10
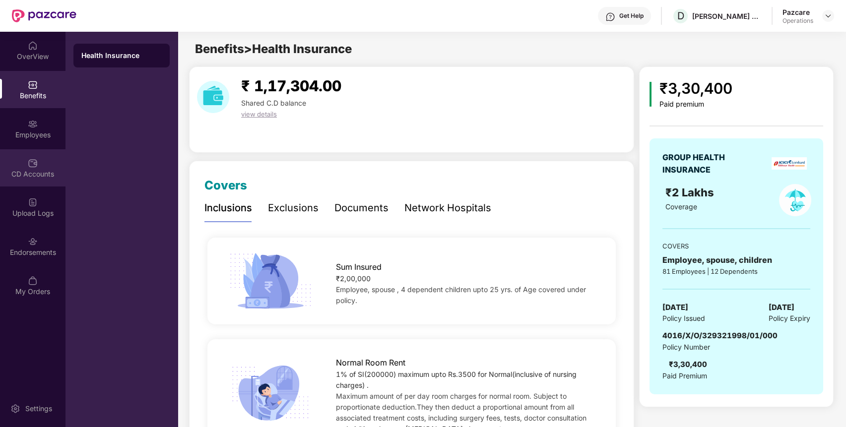
click at [31, 176] on div "CD Accounts" at bounding box center [32, 174] width 65 height 10
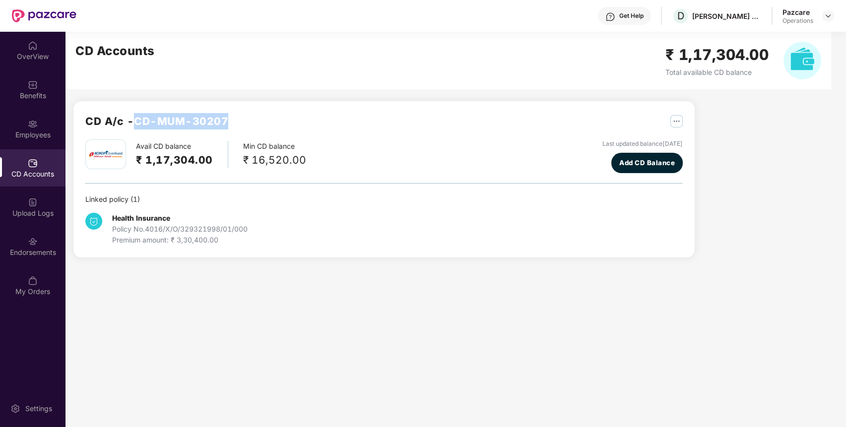
drag, startPoint x: 139, startPoint y: 121, endPoint x: 236, endPoint y: 118, distance: 96.8
click at [236, 118] on div "CD A/c - CD-MUM-30207" at bounding box center [383, 126] width 597 height 26
copy h2 "CD-MUM-30207"
click at [47, 246] on div "Endorsements" at bounding box center [32, 246] width 65 height 37
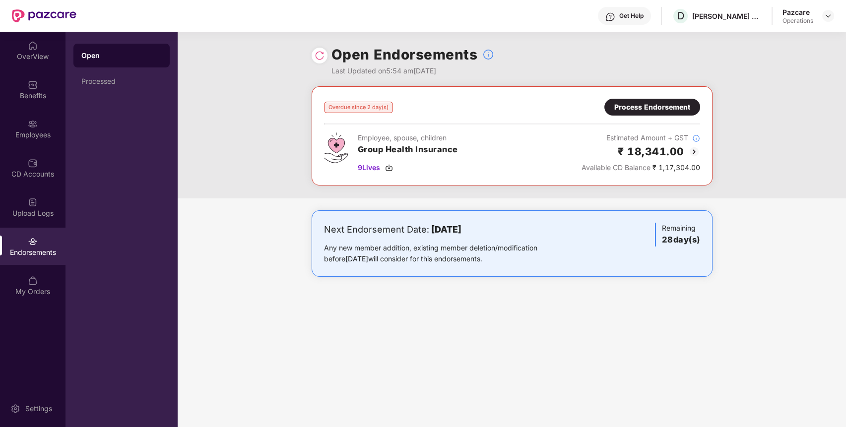
click at [649, 112] on div "Process Endorsement" at bounding box center [652, 107] width 76 height 11
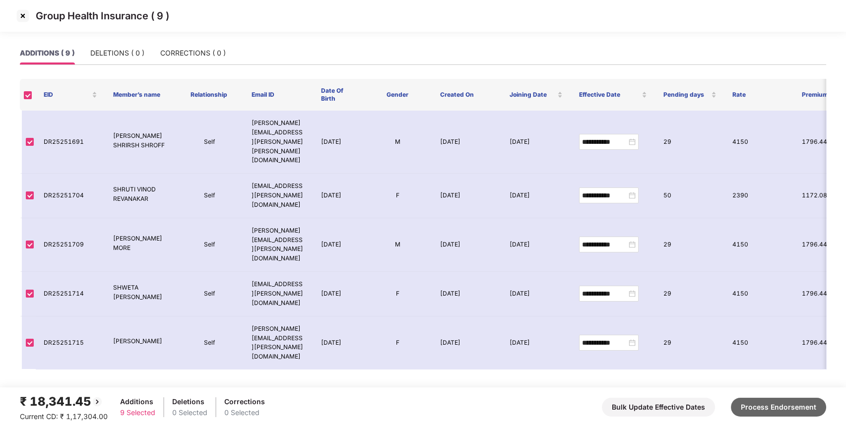
click at [772, 405] on button "Process Endorsement" at bounding box center [778, 407] width 95 height 19
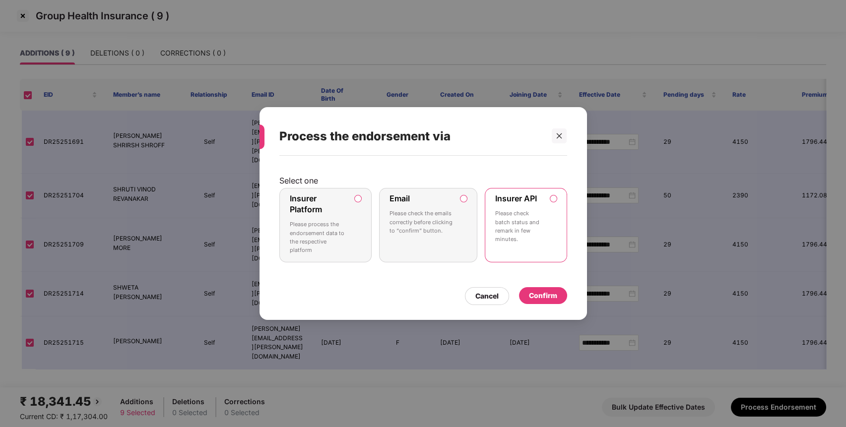
click at [540, 294] on div "Confirm" at bounding box center [543, 295] width 28 height 11
